Goal: Information Seeking & Learning: Learn about a topic

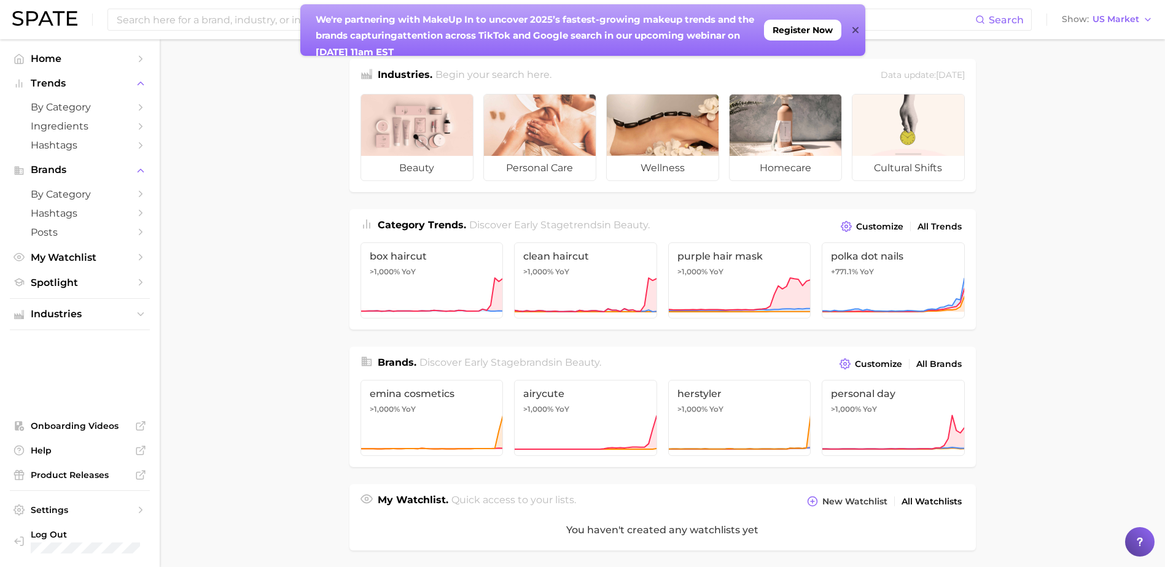
scroll to position [12, 0]
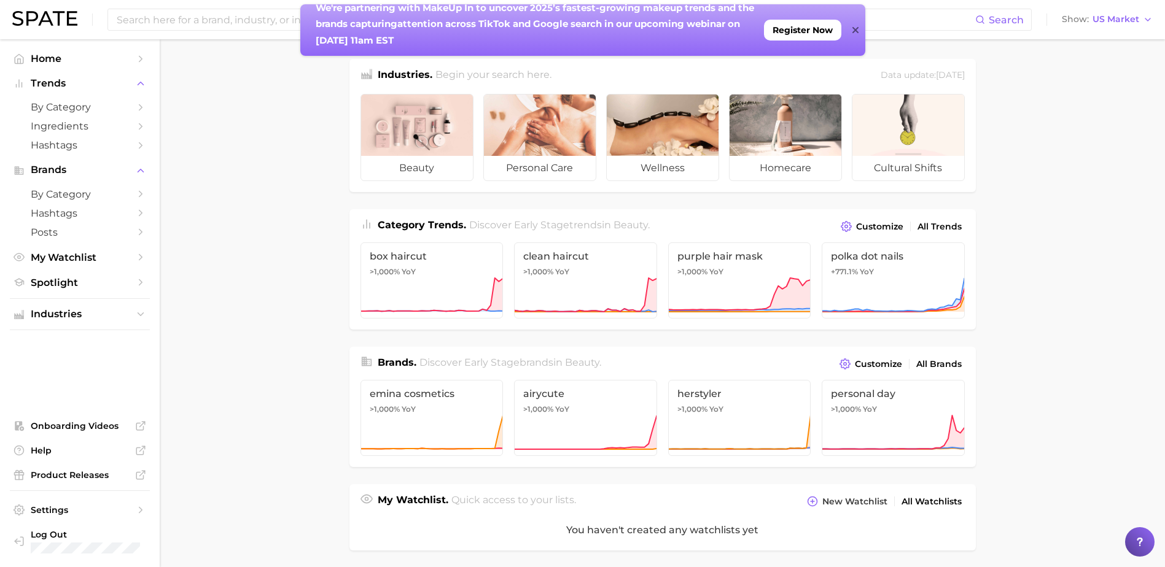
drag, startPoint x: 421, startPoint y: 16, endPoint x: 155, endPoint y: 161, distance: 303.1
click at [155, 161] on body "Search Show US Market Home Trends by Category Ingredients Hashtags Brands by Ca…" at bounding box center [582, 283] width 1165 height 567
click at [270, 140] on main "Industries. Begin your search here. Data update: August 31st, 2025 beauty perso…" at bounding box center [662, 509] width 1005 height 940
click at [202, 15] on input at bounding box center [545, 19] width 860 height 21
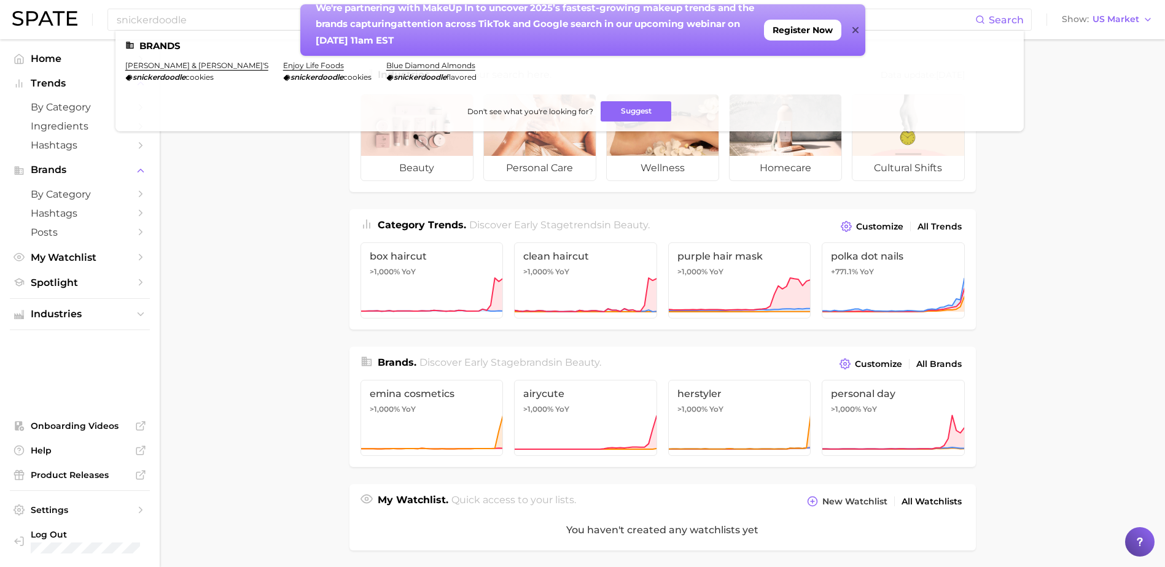
click at [852, 28] on icon at bounding box center [855, 30] width 6 height 6
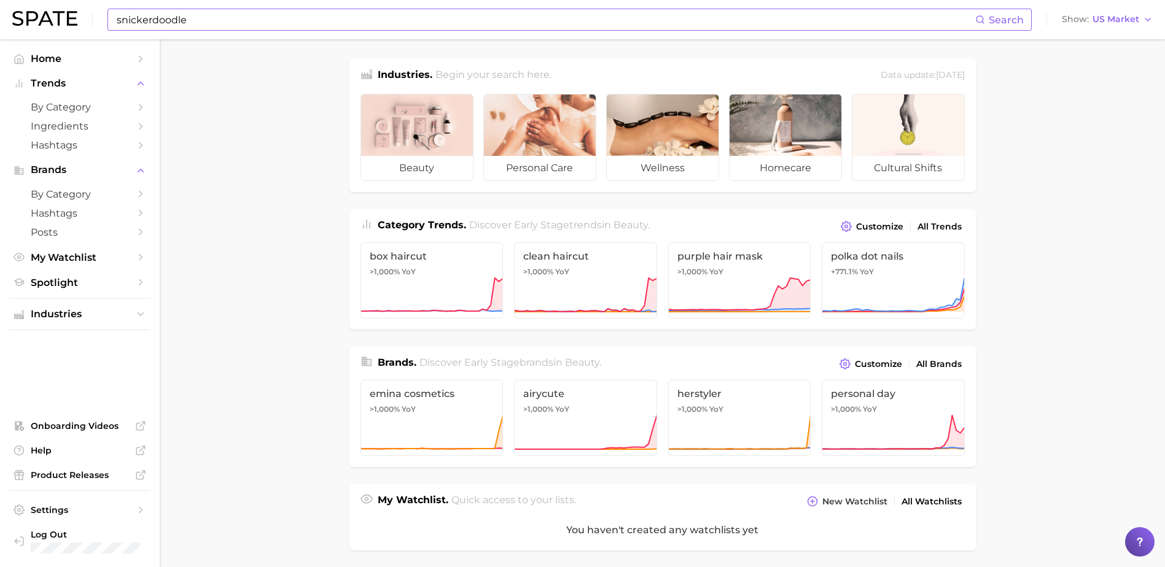
click at [982, 18] on icon at bounding box center [980, 20] width 10 height 10
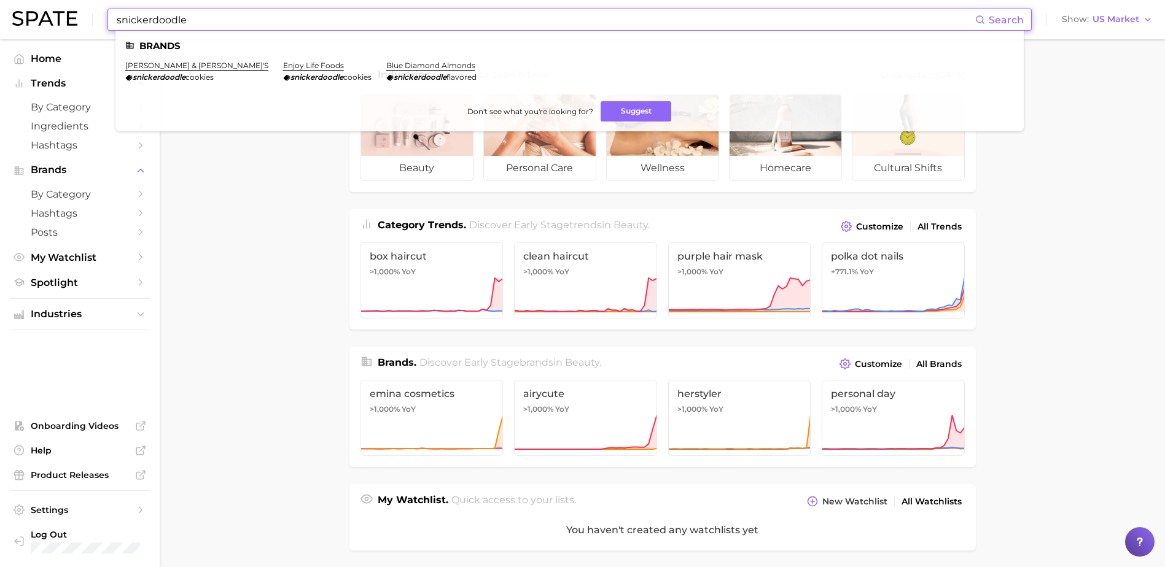
click at [145, 22] on input "snickerdoodle" at bounding box center [545, 19] width 860 height 21
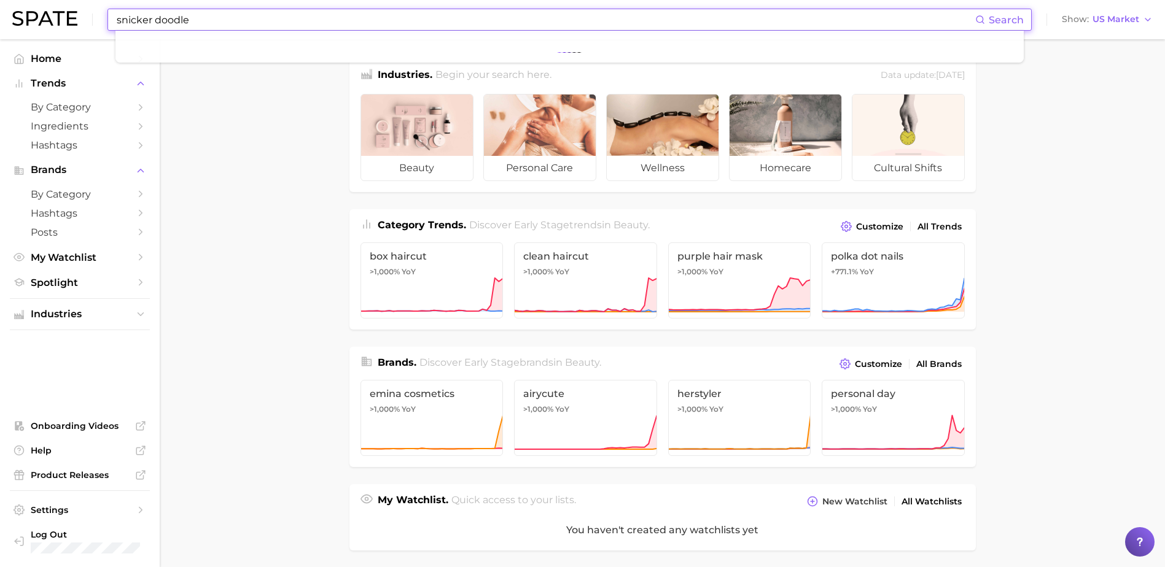
type input "snicker doodle"
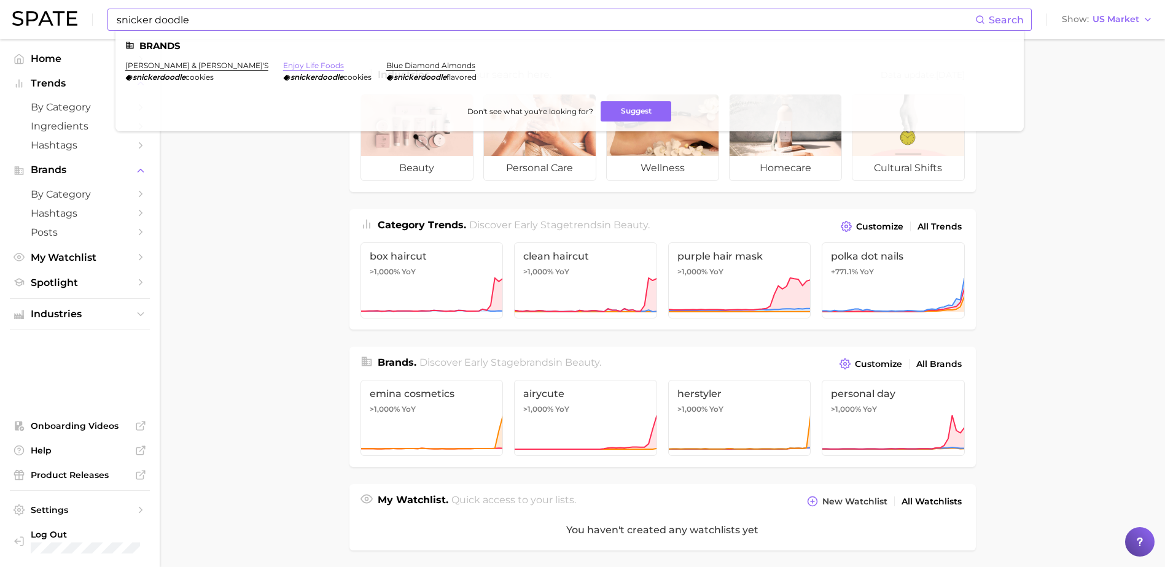
click at [283, 68] on link "enjoy life foods" at bounding box center [313, 65] width 61 height 9
